Goal: Navigation & Orientation: Find specific page/section

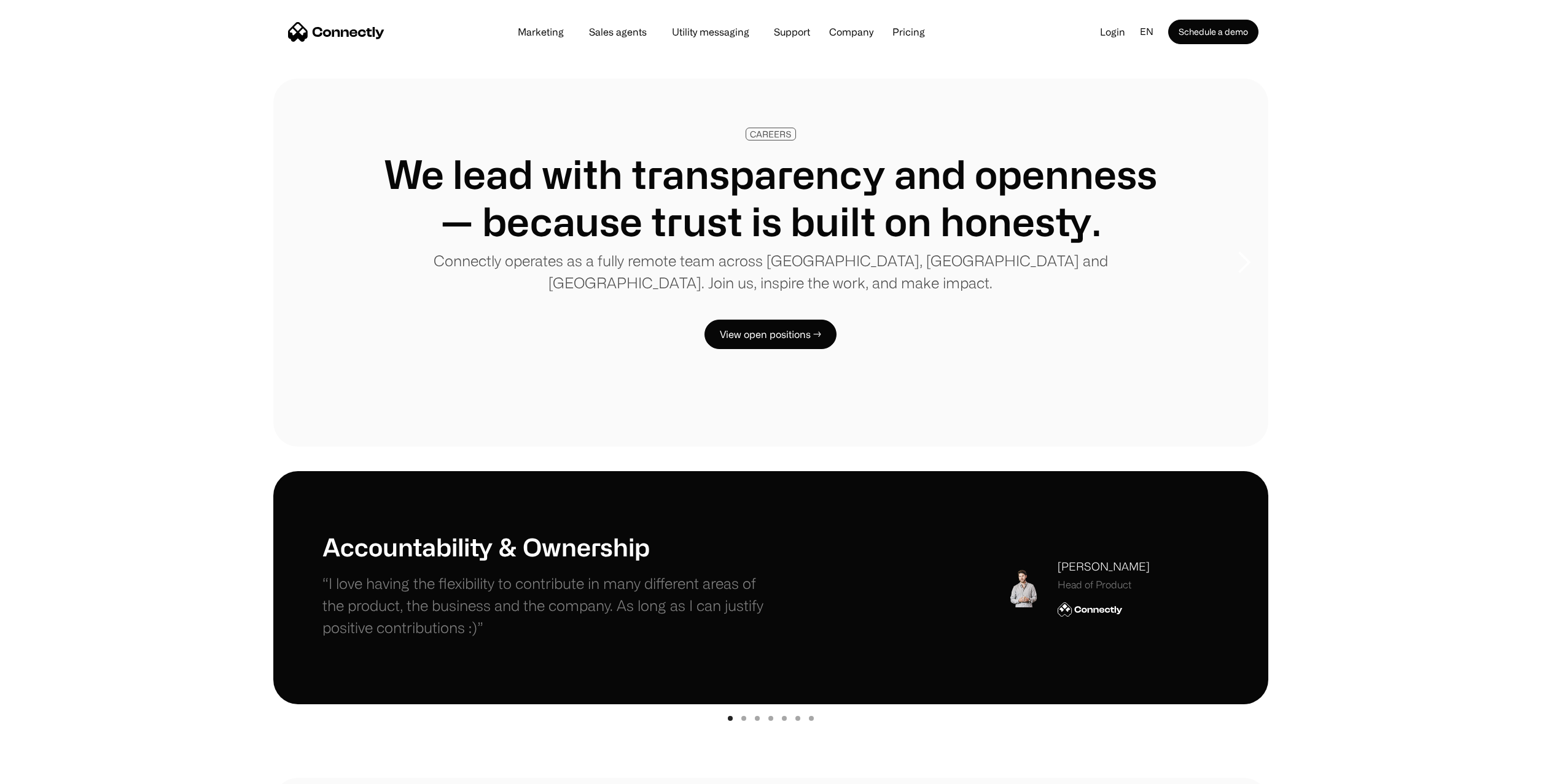
click at [331, 29] on img "home" at bounding box center [336, 31] width 96 height 19
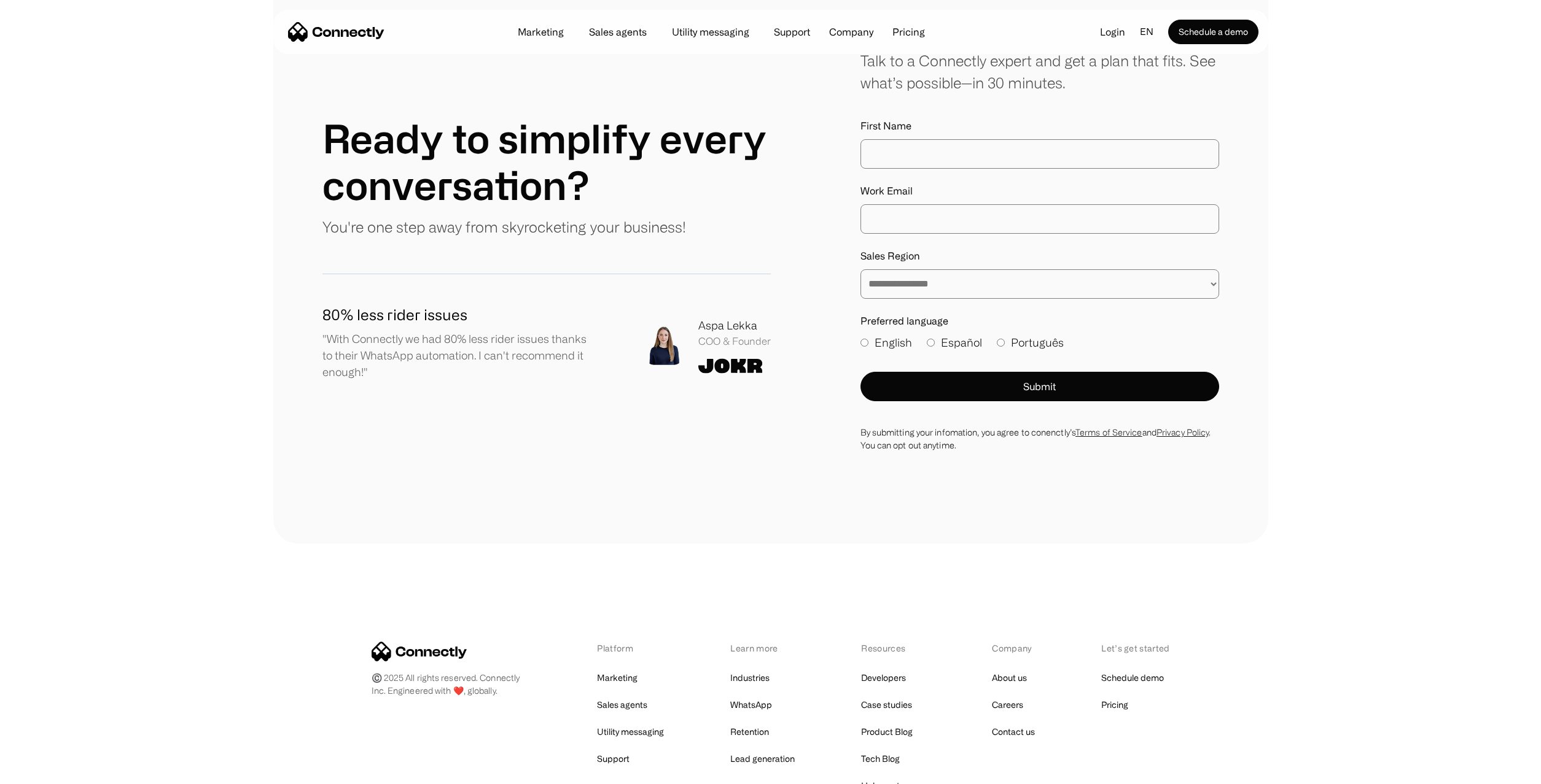
scroll to position [6832, 0]
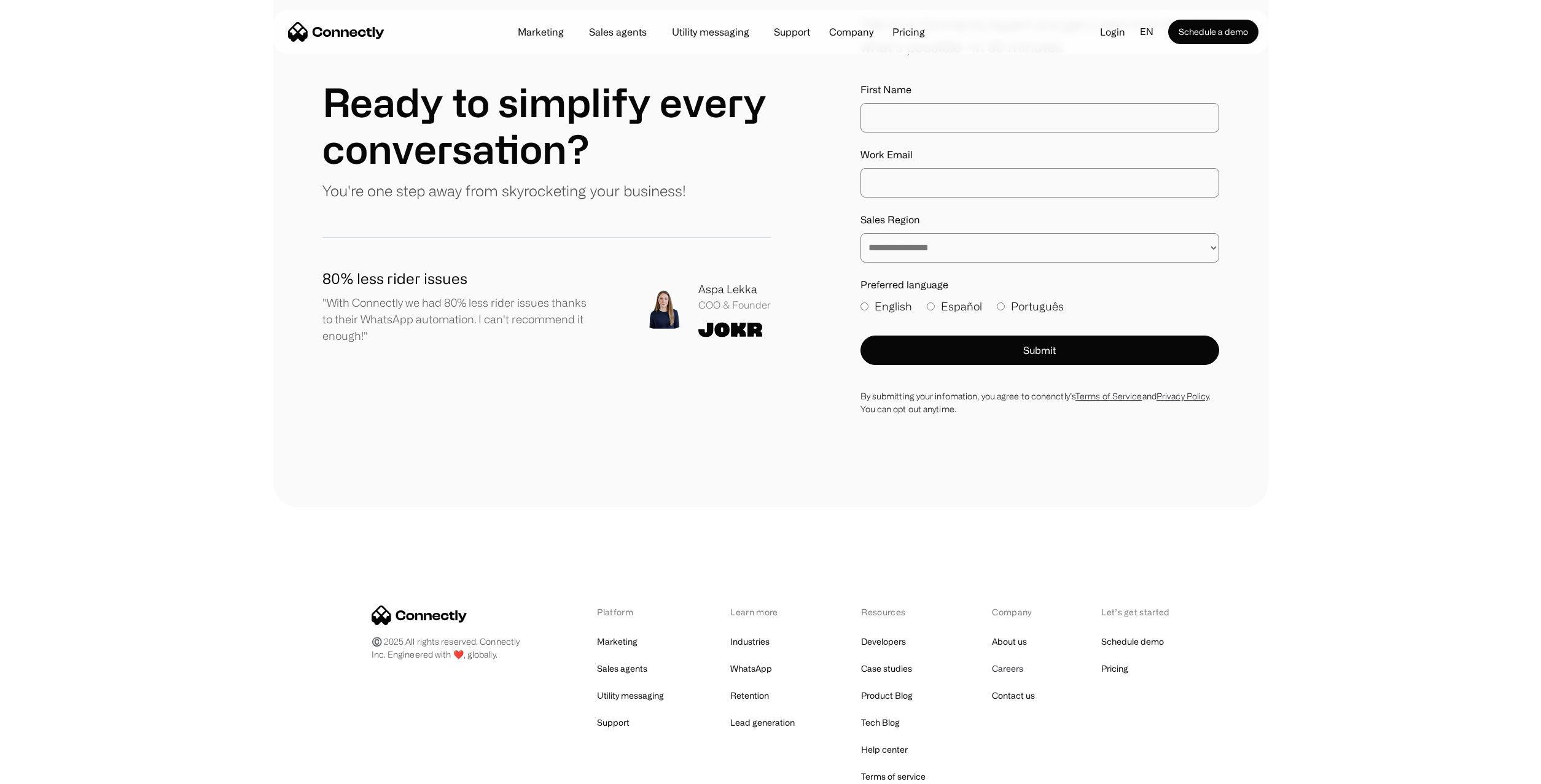
click at [1019, 660] on link "Careers" at bounding box center [1008, 669] width 31 height 18
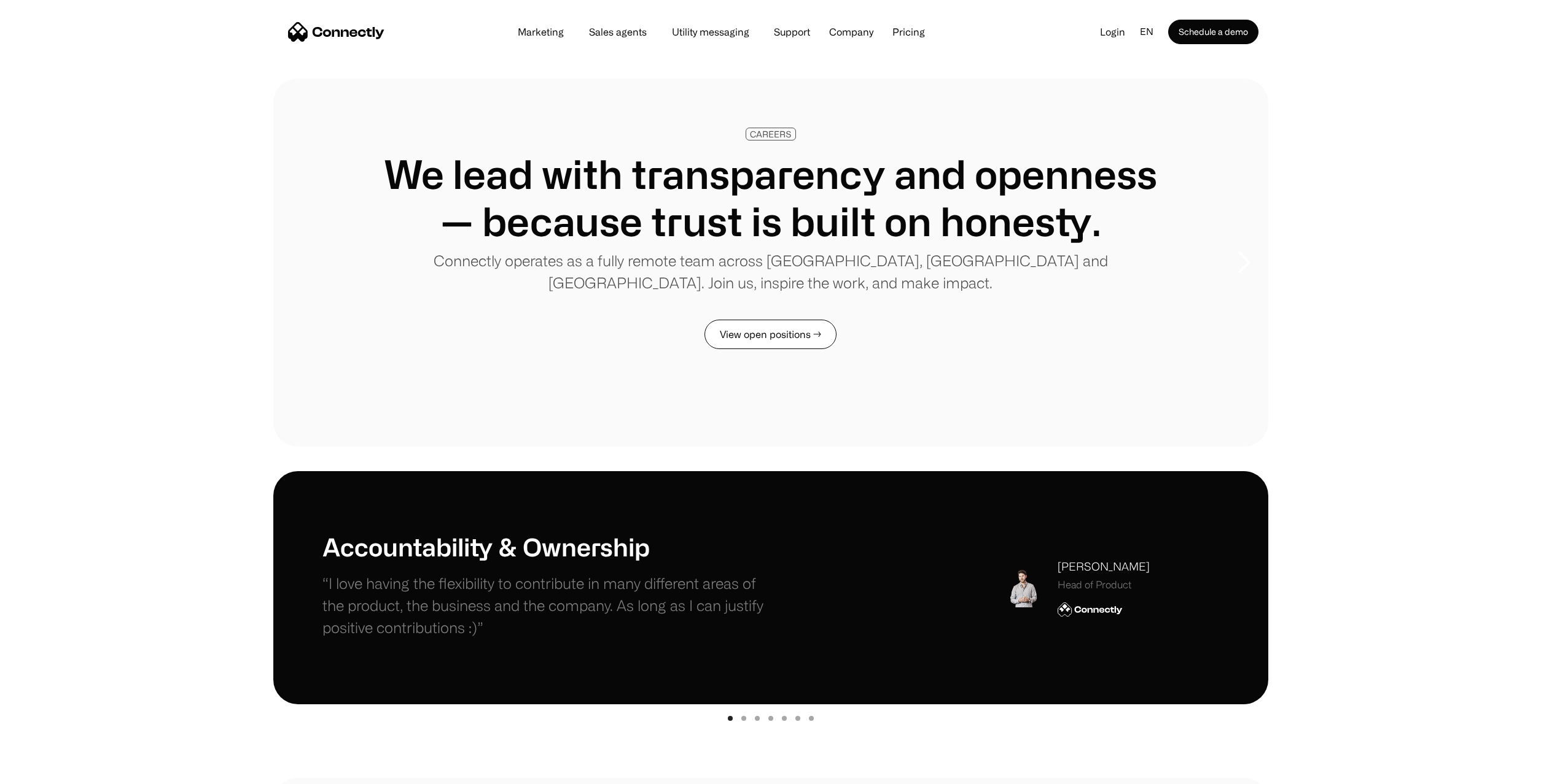
click at [769, 339] on link "View open positions →" at bounding box center [770, 335] width 132 height 30
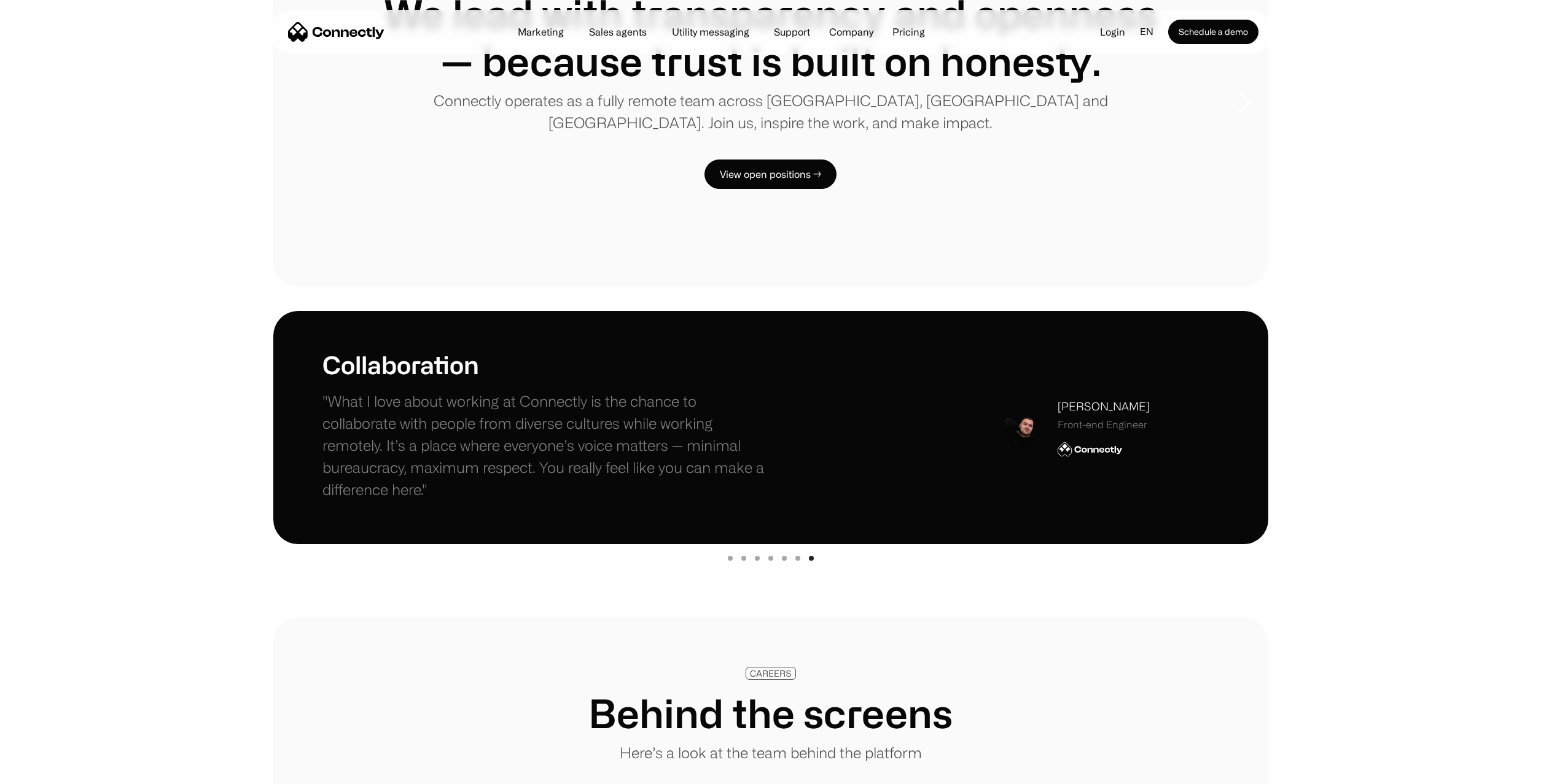
scroll to position [245, 0]
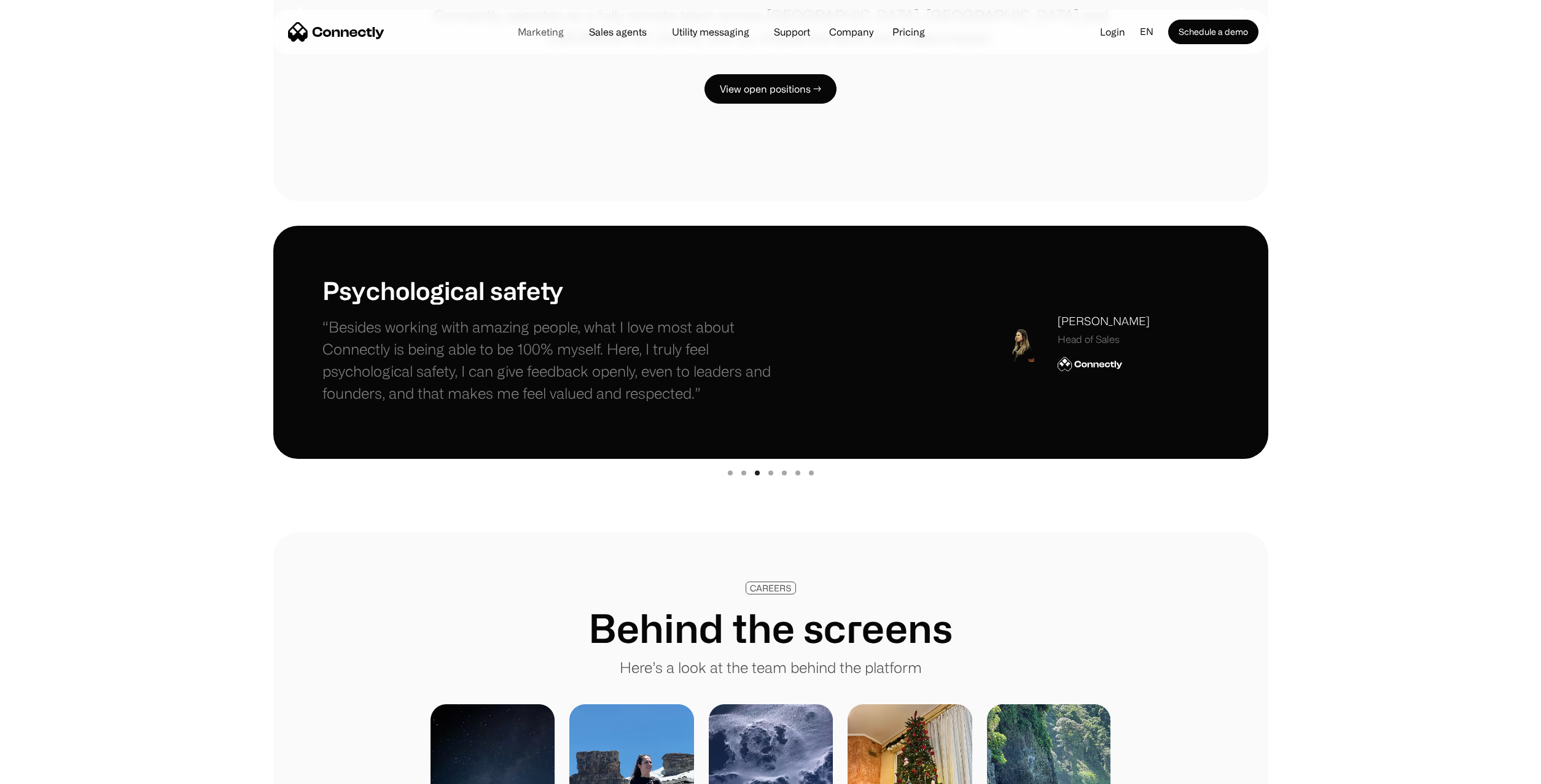
click at [530, 34] on link "Marketing" at bounding box center [540, 31] width 66 height 10
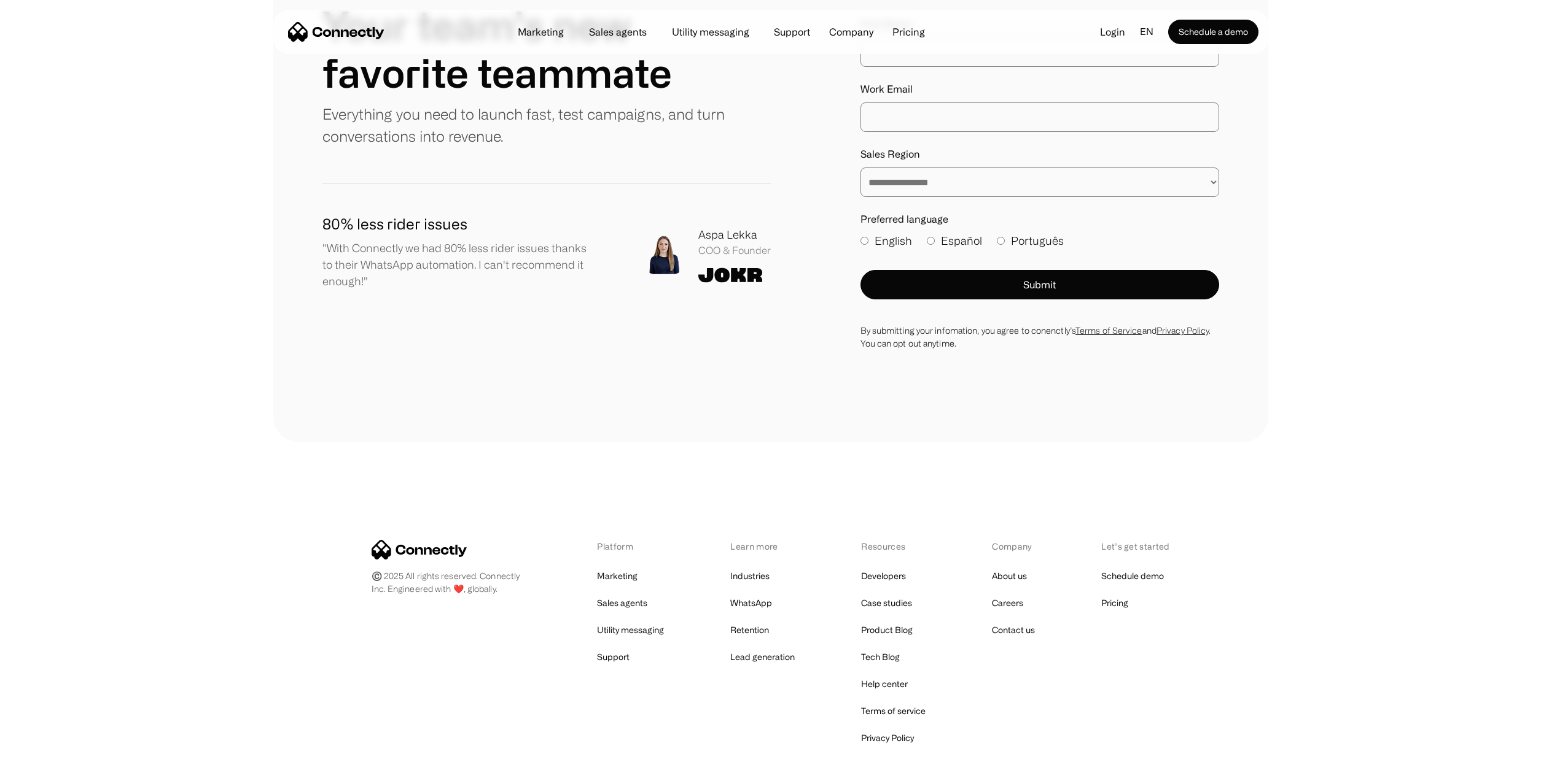
scroll to position [4235, 0]
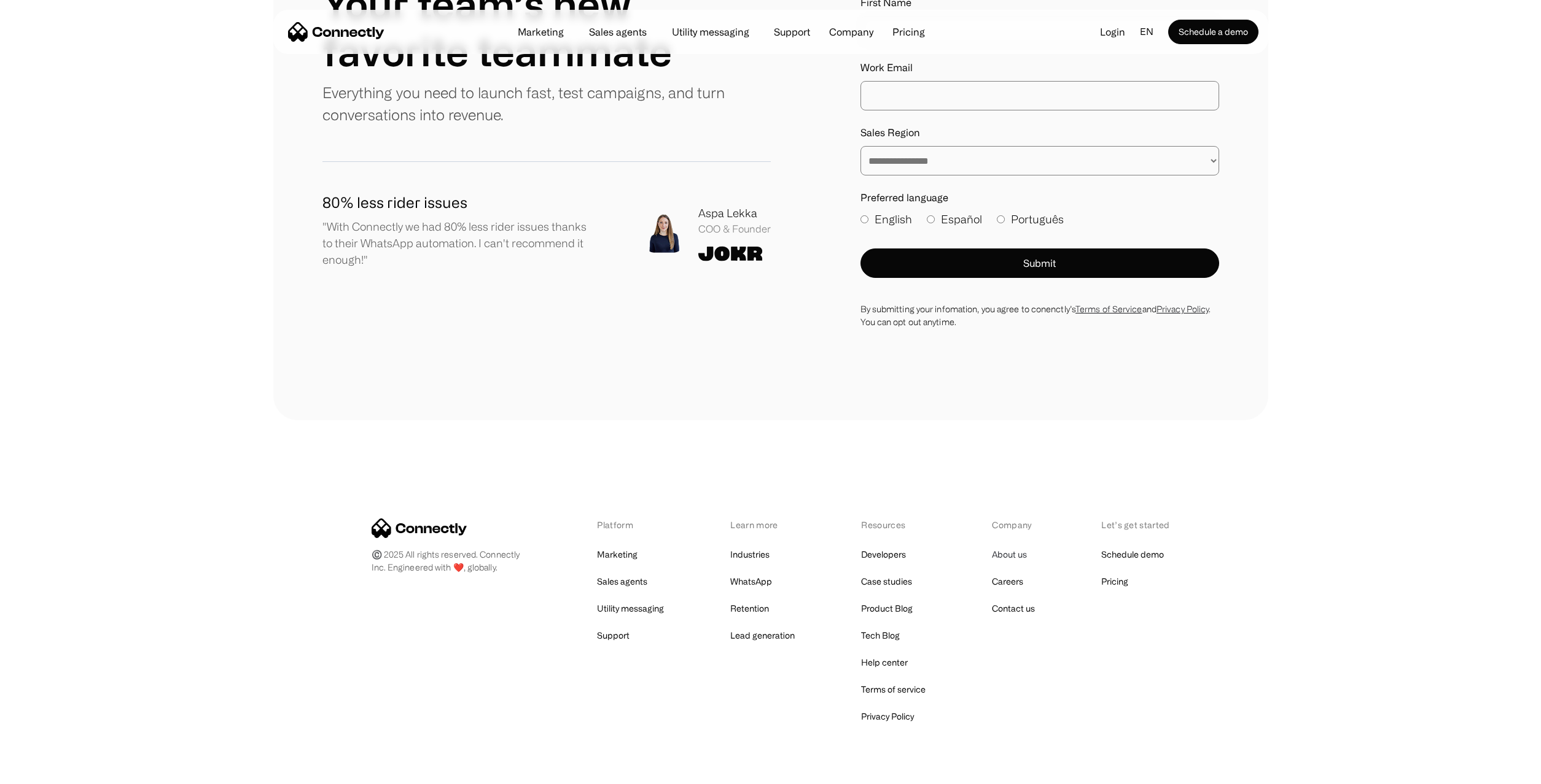
click at [1012, 546] on link "About us" at bounding box center [1009, 554] width 35 height 18
